Goal: Navigation & Orientation: Go to known website

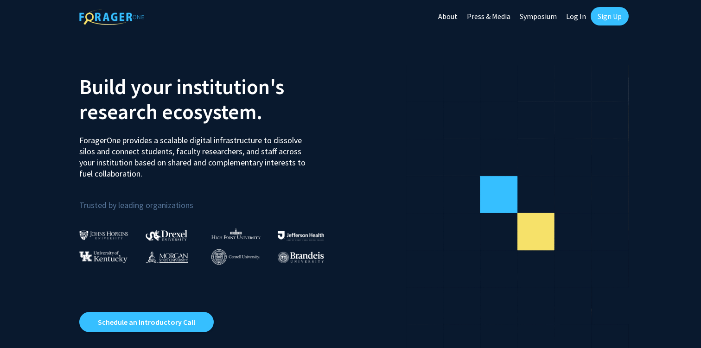
click at [564, 18] on link "Log In" at bounding box center [575, 16] width 29 height 32
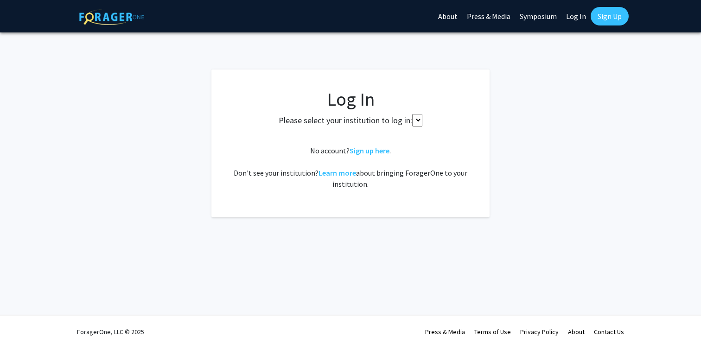
select select
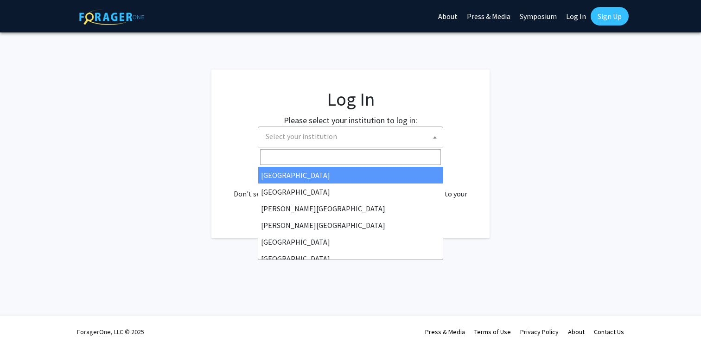
click at [388, 131] on span "Select your institution" at bounding box center [352, 136] width 181 height 19
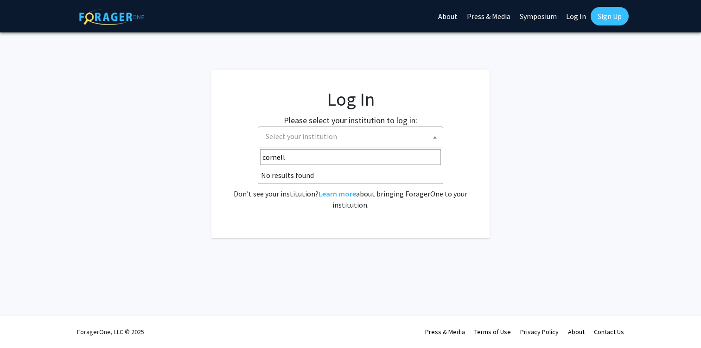
click at [352, 157] on input "cornell" at bounding box center [350, 157] width 181 height 16
type input "c"
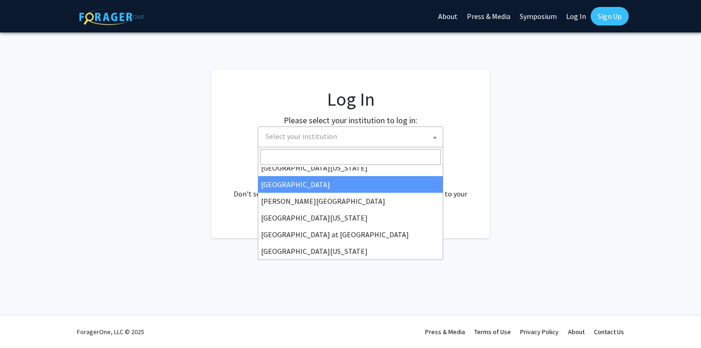
scroll to position [324, 0]
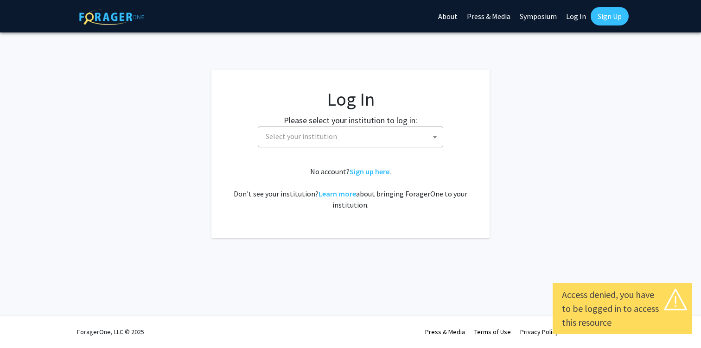
select select
click at [324, 149] on fg-card-body "Log In Please select your institution to log in: [GEOGRAPHIC_DATA] [GEOGRAPHIC_…" at bounding box center [350, 154] width 241 height 132
click at [324, 133] on span "Select your institution" at bounding box center [300, 136] width 71 height 9
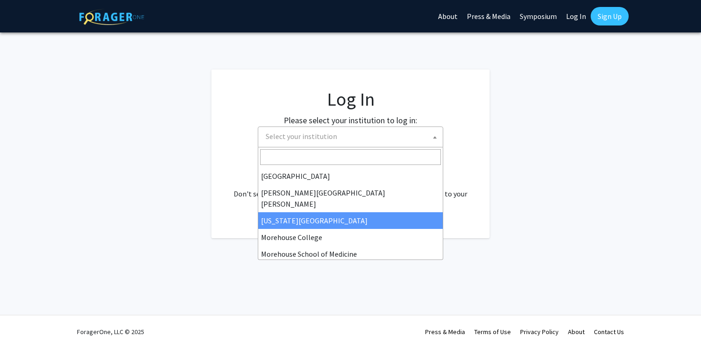
scroll to position [324, 0]
